Goal: Information Seeking & Learning: Learn about a topic

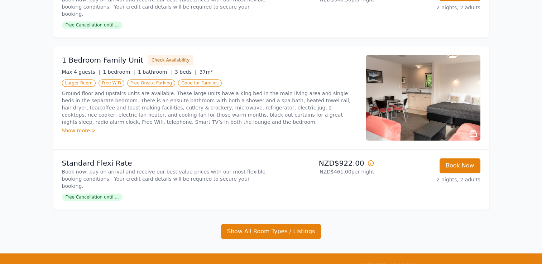
scroll to position [752, 0]
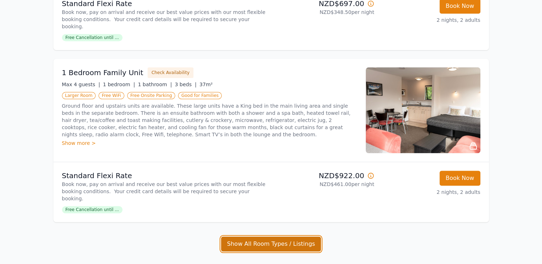
click at [275, 237] on button "Show All Room Types / Listings" at bounding box center [271, 244] width 100 height 15
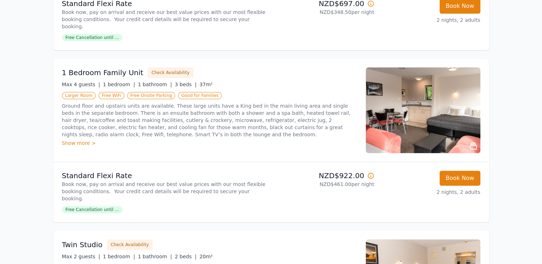
click at [419, 86] on img at bounding box center [423, 110] width 115 height 86
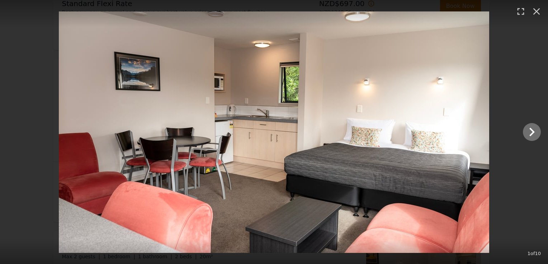
click at [473, 130] on img at bounding box center [274, 132] width 430 height 242
click at [530, 128] on icon "Show slide 2 of 10" at bounding box center [531, 132] width 5 height 9
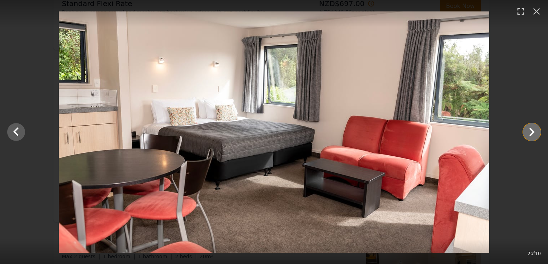
click at [530, 128] on icon "Show slide 3 of 10" at bounding box center [531, 132] width 5 height 9
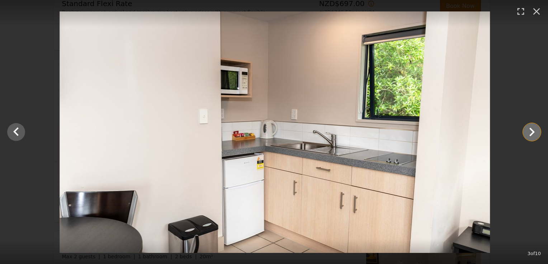
click at [530, 128] on icon "Show slide 4 of 10" at bounding box center [531, 132] width 5 height 9
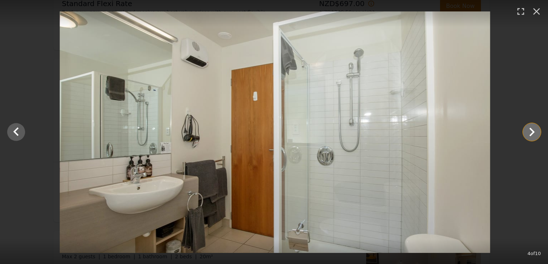
click at [530, 128] on icon "Show slide 5 of 10" at bounding box center [531, 132] width 5 height 9
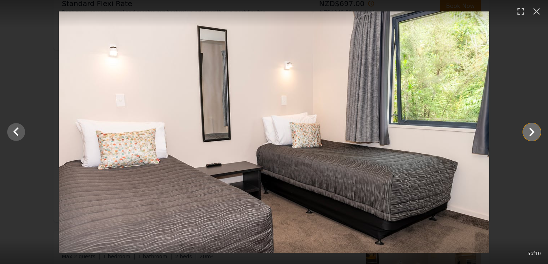
click at [530, 128] on icon "Show slide 6 of 10" at bounding box center [531, 132] width 5 height 9
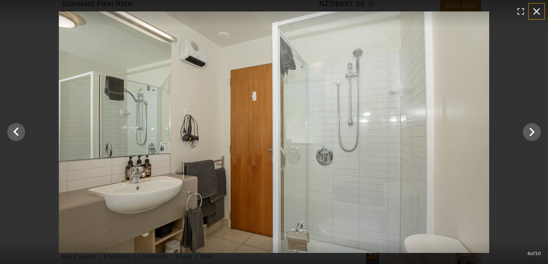
click at [536, 12] on icon "button" at bounding box center [536, 11] width 7 height 7
